Goal: Check status: Check status

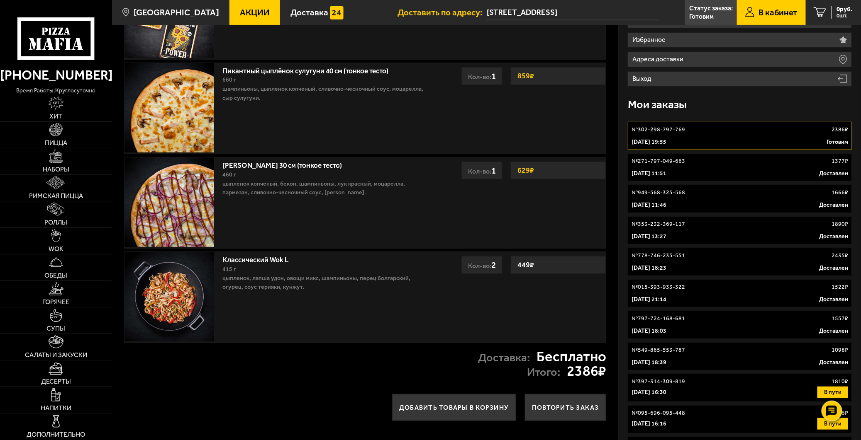
scroll to position [92, 0]
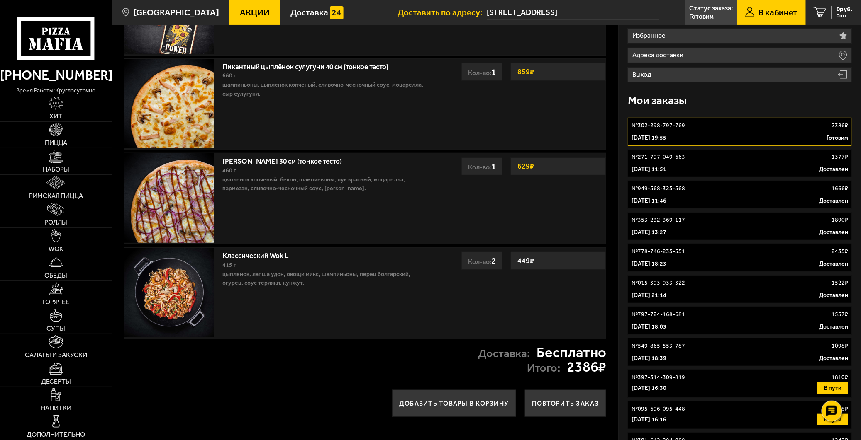
click at [688, 123] on div "№ 302-298-797-769 2386 ₽" at bounding box center [739, 126] width 216 height 8
click at [686, 127] on div "№ 302-298-797-769 2386 ₽" at bounding box center [739, 126] width 216 height 8
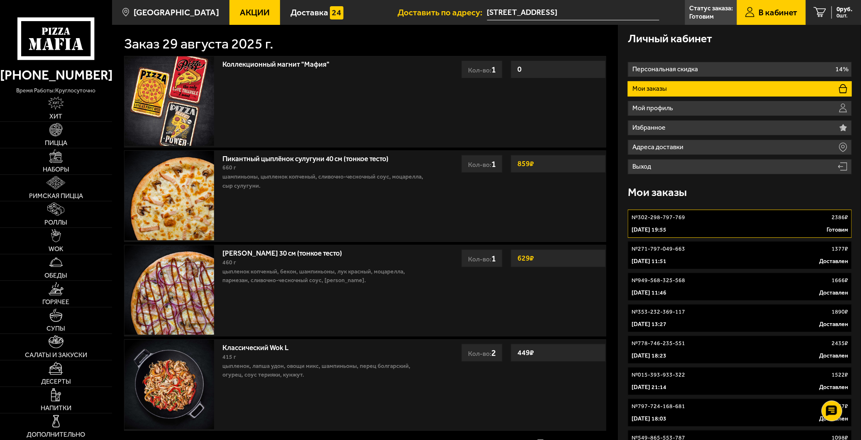
click at [677, 224] on link "№ 302-298-797-769 2386 ₽ 29 августа 2025 г. 19:55 Готовим" at bounding box center [739, 224] width 224 height 28
click at [656, 230] on p "[DATE] 19:55" at bounding box center [648, 230] width 35 height 8
click at [642, 220] on p "№ 302-298-797-769" at bounding box center [657, 218] width 53 height 8
click at [830, 406] on use at bounding box center [831, 412] width 12 height 12
click at [833, 362] on icon at bounding box center [831, 363] width 13 height 13
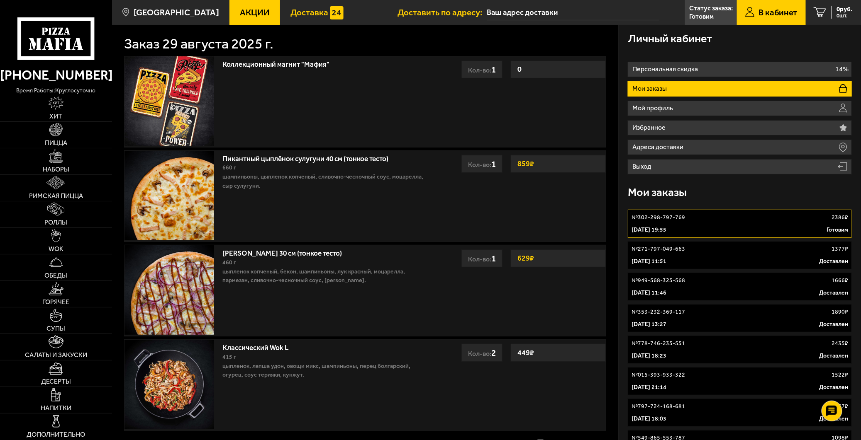
click at [290, 8] on span "Доставка" at bounding box center [309, 12] width 38 height 9
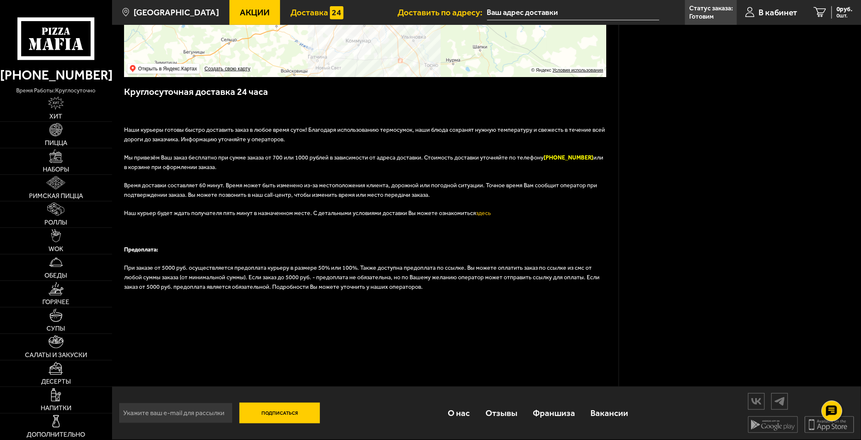
scroll to position [230, 0]
drag, startPoint x: 698, startPoint y: 18, endPoint x: 699, endPoint y: 24, distance: 6.2
click at [699, 17] on p "Готовим" at bounding box center [701, 16] width 24 height 7
